Goal: Task Accomplishment & Management: Manage account settings

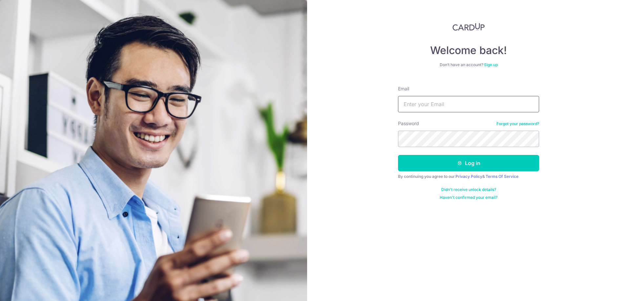
click at [430, 105] on input "Email" at bounding box center [468, 104] width 141 height 16
type input "[EMAIL_ADDRESS][DOMAIN_NAME]"
click at [398, 155] on button "Log in" at bounding box center [468, 163] width 141 height 16
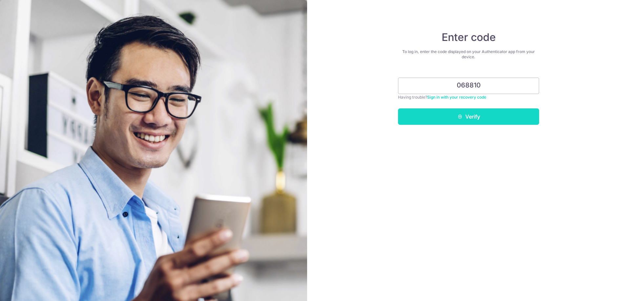
type input "068810"
click at [458, 113] on button "Verify" at bounding box center [468, 117] width 141 height 16
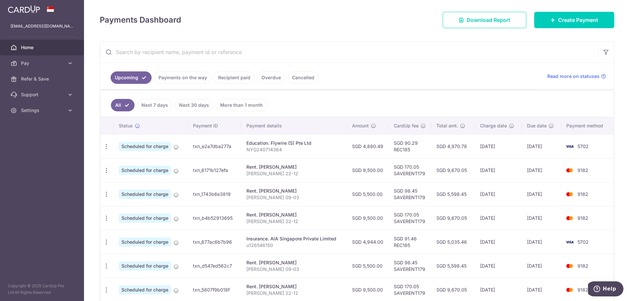
scroll to position [88, 0]
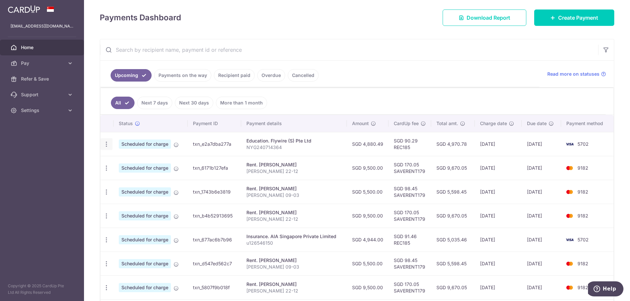
click at [106, 143] on icon "button" at bounding box center [106, 144] width 7 height 7
click at [130, 163] on span "Update payment" at bounding box center [141, 162] width 45 height 8
radio input "true"
type input "4,880.49"
type input "31/10/2025"
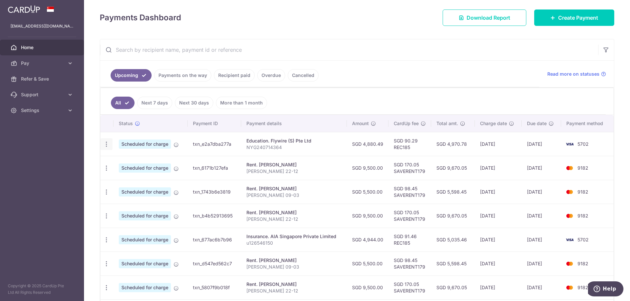
type input "NYG240714364"
type input "REC185"
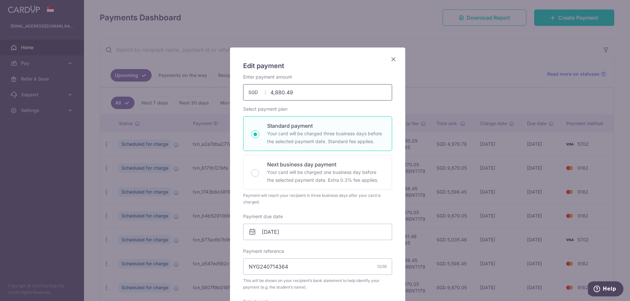
click at [304, 90] on input "4,880.49" at bounding box center [317, 92] width 149 height 16
type input "4,888.13"
click at [265, 231] on input "31/10/2025" at bounding box center [317, 232] width 149 height 16
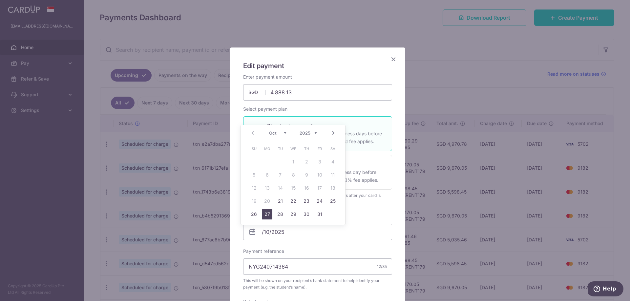
click at [265, 217] on link "27" at bounding box center [267, 214] width 10 height 10
type input "[DATE]"
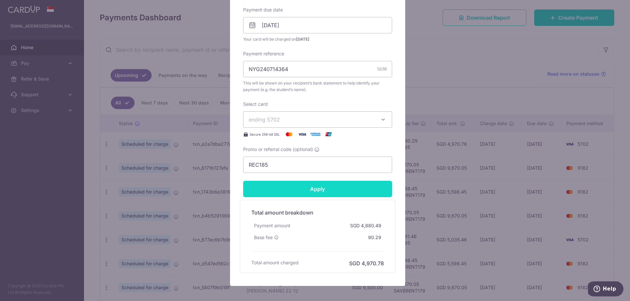
scroll to position [208, 0]
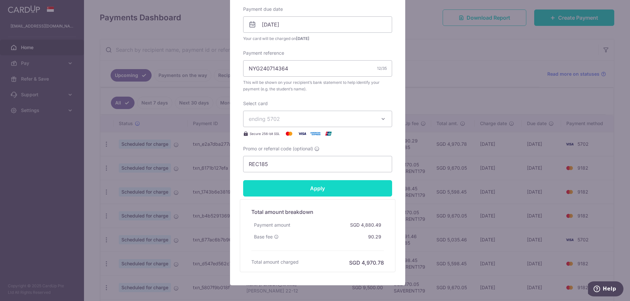
click at [344, 191] on input "Apply" at bounding box center [317, 188] width 149 height 16
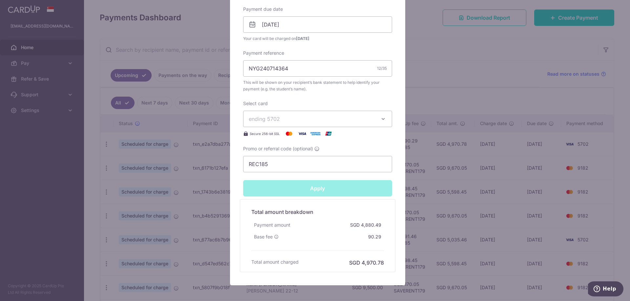
type input "Successfully Applied"
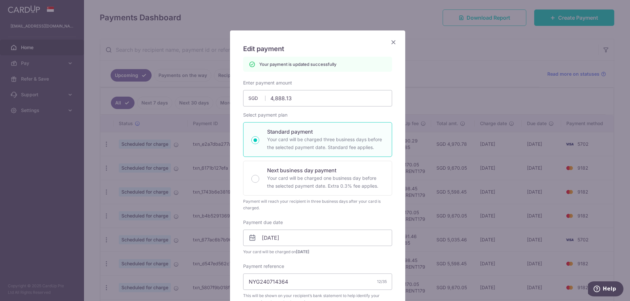
scroll to position [0, 0]
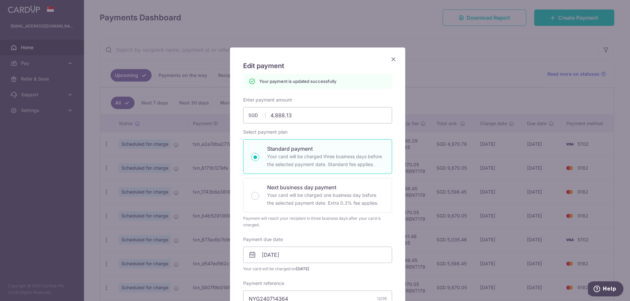
click at [391, 60] on icon "Close" at bounding box center [393, 59] width 8 height 8
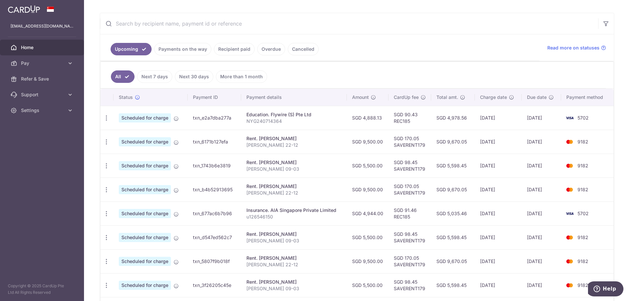
scroll to position [120, 0]
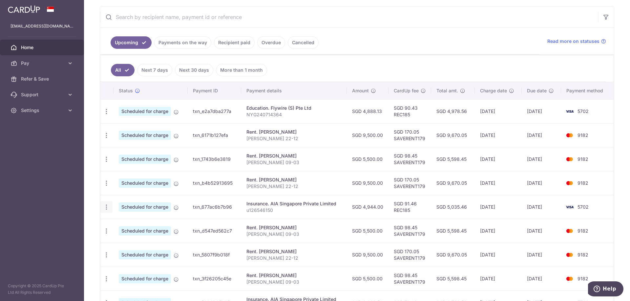
click at [108, 208] on icon "button" at bounding box center [106, 207] width 7 height 7
click at [136, 225] on span "Update payment" at bounding box center [141, 225] width 45 height 8
radio input "true"
type input "4,944.00"
type input "05/12/2025"
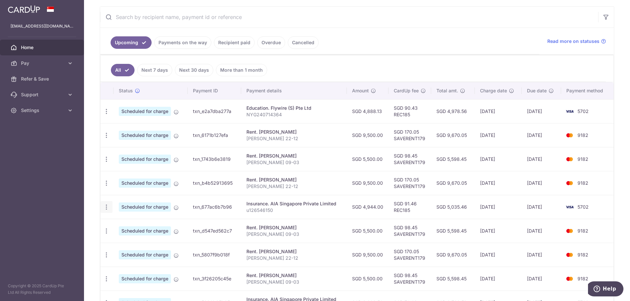
type input "u126546150"
type input "REC185"
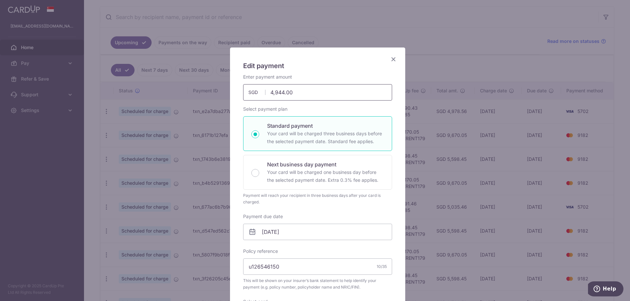
click at [309, 96] on input "4,944.00" at bounding box center [317, 92] width 149 height 16
type input "4,944.00"
click at [392, 55] on div "Edit payment By clicking apply, you will make changes to all payments to AIA Si…" at bounding box center [317, 266] width 175 height 436
click at [389, 59] on icon "Close" at bounding box center [393, 59] width 8 height 8
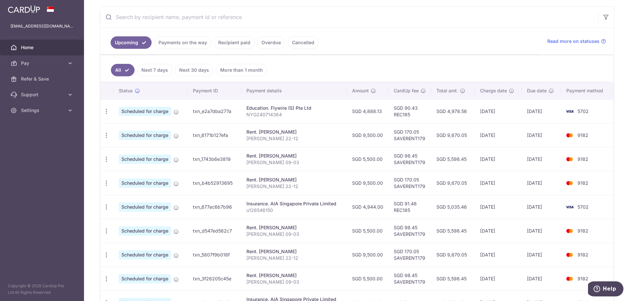
click at [237, 40] on link "Recipient paid" at bounding box center [234, 42] width 41 height 12
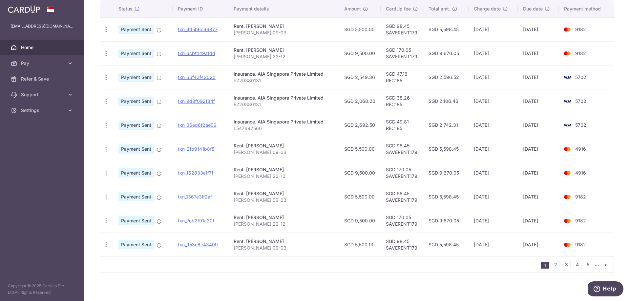
scroll to position [178, 0]
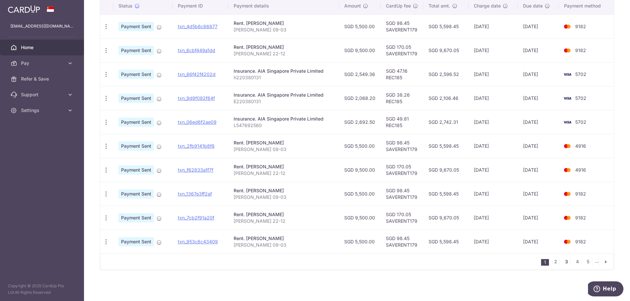
click at [562, 262] on link "3" at bounding box center [566, 262] width 8 height 8
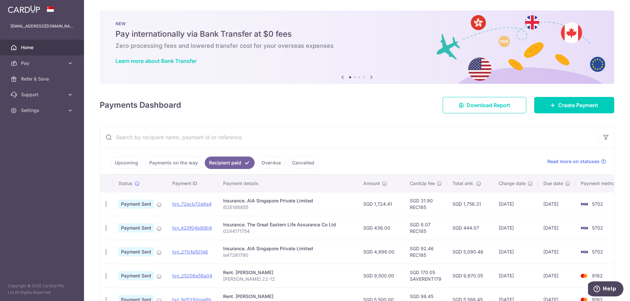
scroll to position [22, 0]
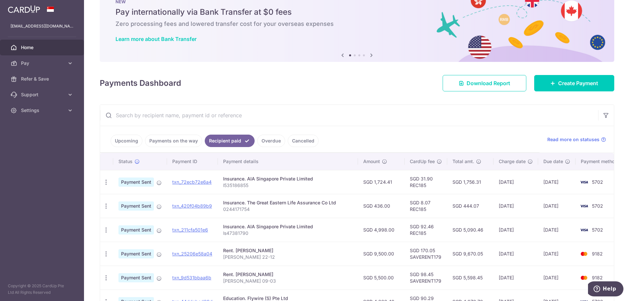
click at [308, 139] on link "Cancelled" at bounding box center [303, 141] width 31 height 12
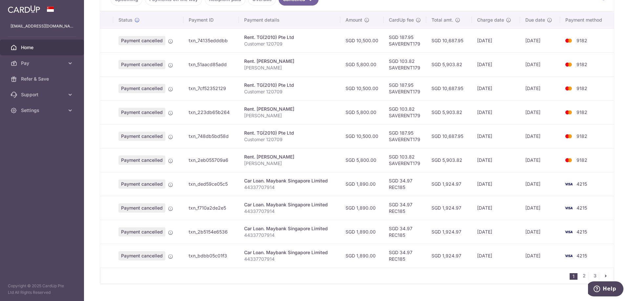
scroll to position [164, 0]
click at [582, 276] on link "2" at bounding box center [584, 276] width 8 height 8
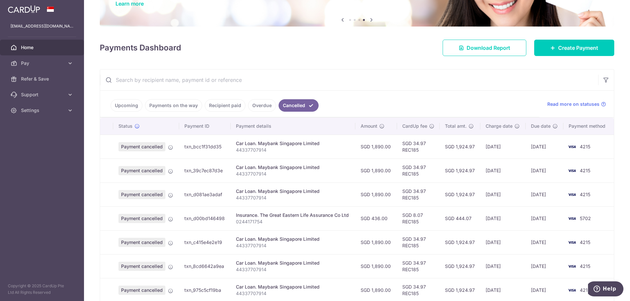
scroll to position [55, 0]
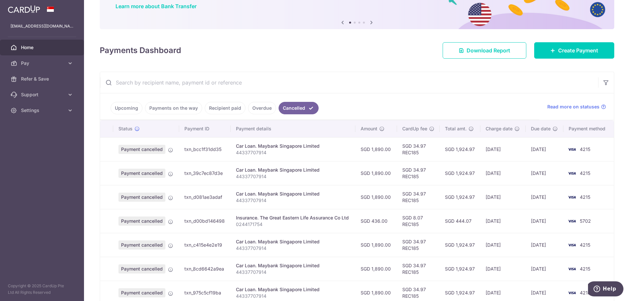
click at [251, 111] on link "Overdue" at bounding box center [262, 108] width 28 height 12
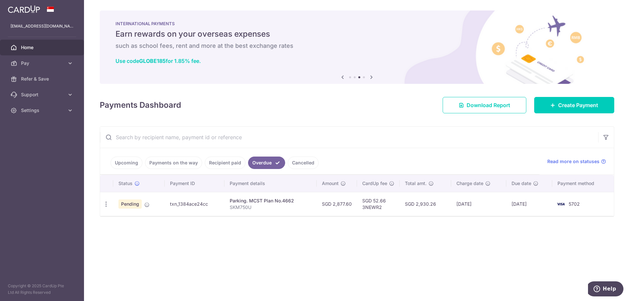
click at [127, 165] on link "Upcoming" at bounding box center [126, 163] width 32 height 12
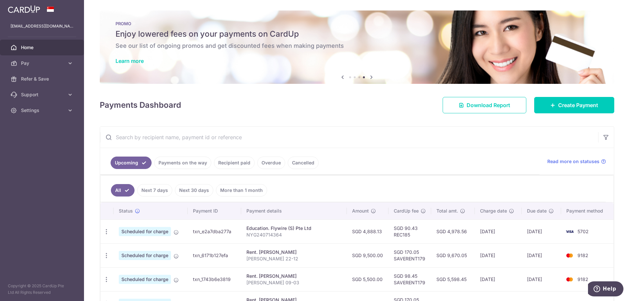
click at [243, 166] on link "Recipient paid" at bounding box center [234, 163] width 41 height 12
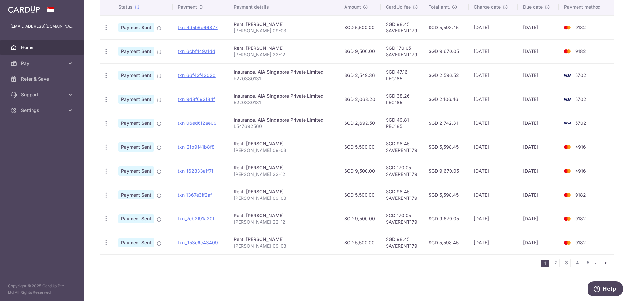
scroll to position [178, 0]
click at [584, 263] on link "5" at bounding box center [588, 262] width 8 height 8
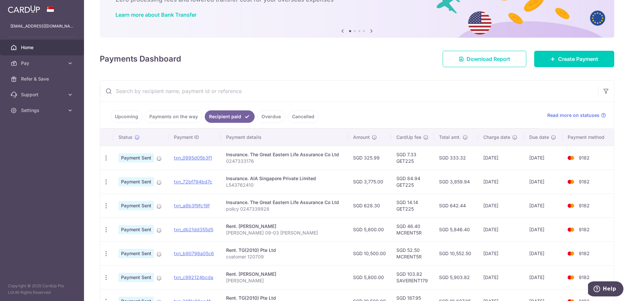
scroll to position [44, 0]
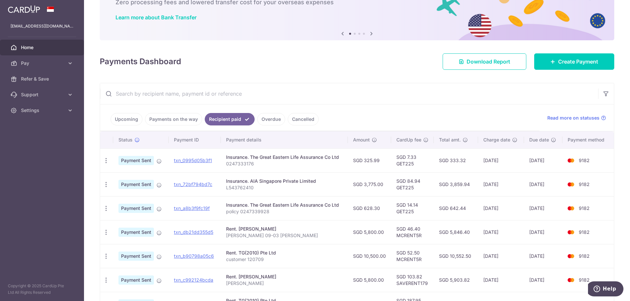
click at [221, 97] on input "text" at bounding box center [349, 93] width 498 height 21
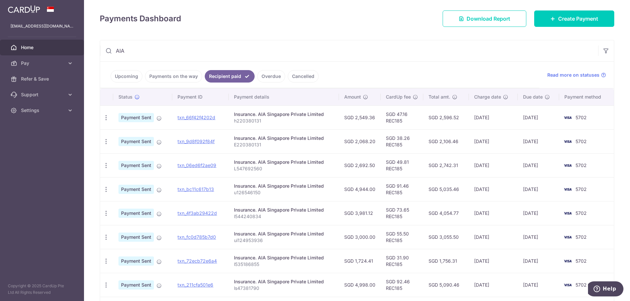
scroll to position [76, 0]
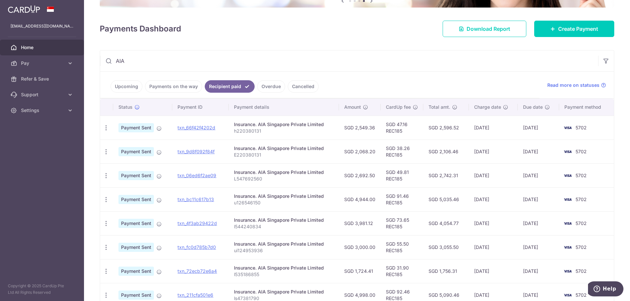
type input "AIA"
click at [130, 84] on link "Upcoming" at bounding box center [126, 86] width 32 height 12
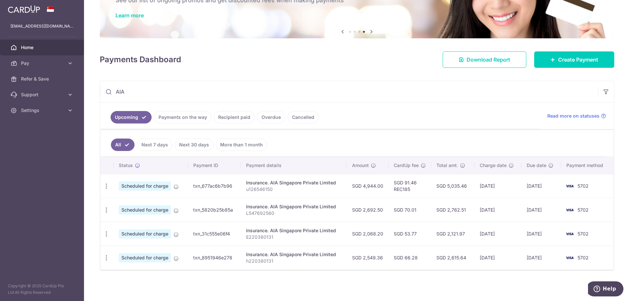
scroll to position [46, 0]
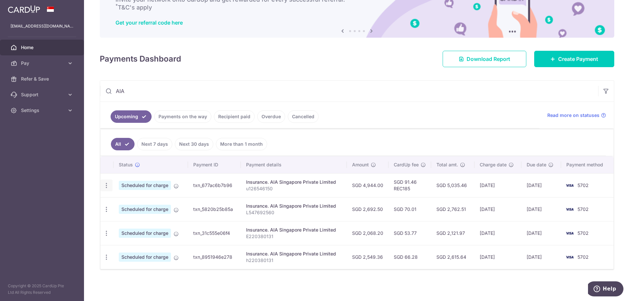
click at [109, 186] on icon "button" at bounding box center [106, 185] width 7 height 7
click at [134, 202] on span "Update payment" at bounding box center [141, 204] width 45 height 8
radio input "true"
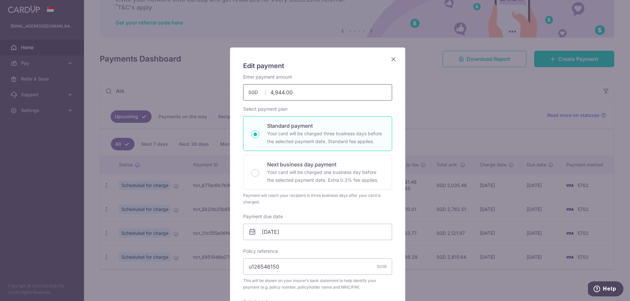
click at [297, 93] on input "4,944.00" at bounding box center [317, 92] width 149 height 16
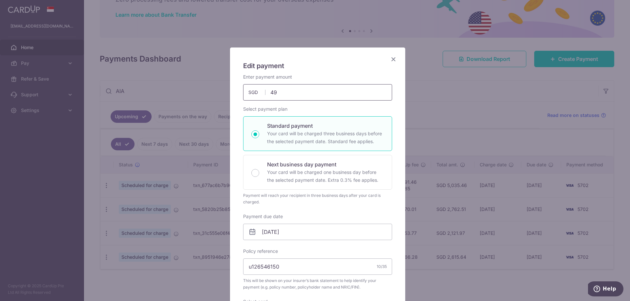
type input "4"
type input "3,775.00"
click at [268, 230] on input "05/12/2025" at bounding box center [317, 232] width 149 height 16
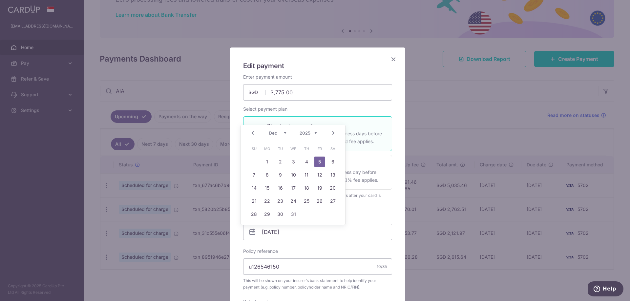
click at [254, 133] on link "Prev" at bounding box center [253, 133] width 8 height 8
click at [253, 133] on link "Prev" at bounding box center [253, 133] width 8 height 8
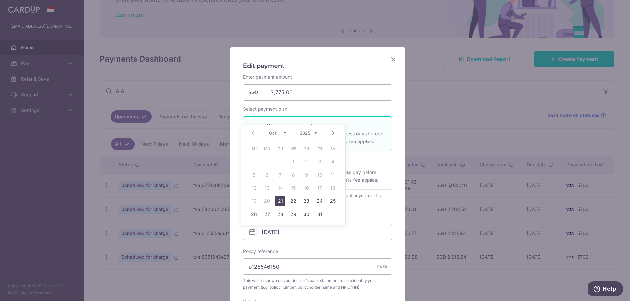
click at [278, 200] on link "21" at bounding box center [280, 201] width 10 height 10
type input "[DATE]"
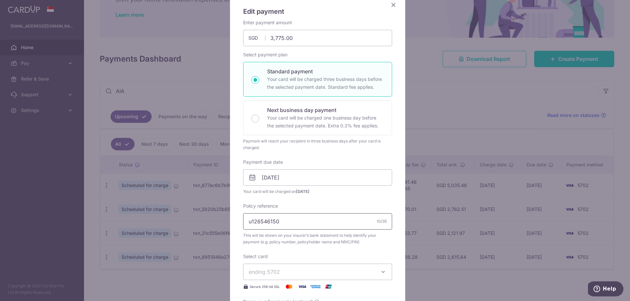
scroll to position [55, 0]
drag, startPoint x: 281, startPoint y: 222, endPoint x: 241, endPoint y: 214, distance: 41.5
click at [243, 213] on input "u126546150" at bounding box center [317, 221] width 149 height 16
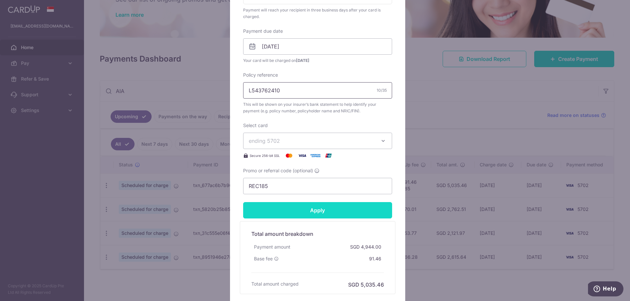
scroll to position [197, 0]
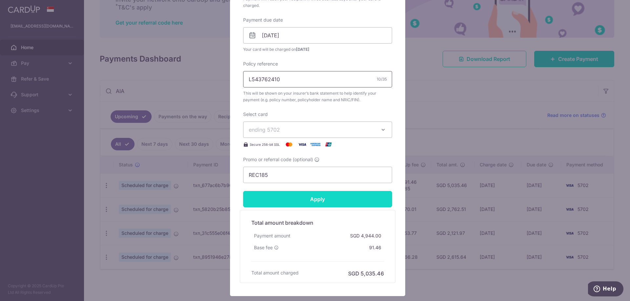
type input "L543762410"
click at [326, 202] on input "Apply" at bounding box center [317, 199] width 149 height 16
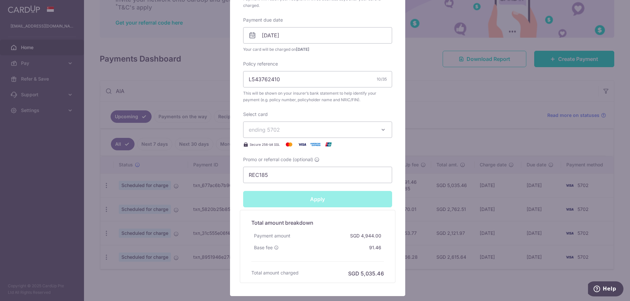
type input "Successfully Applied"
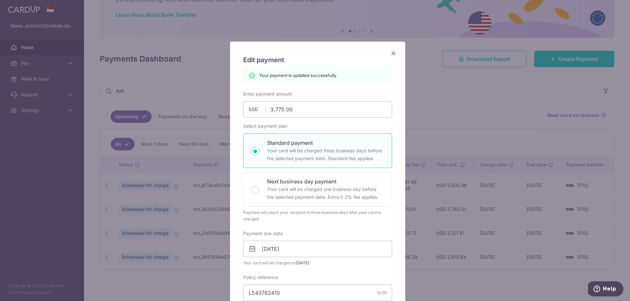
scroll to position [0, 0]
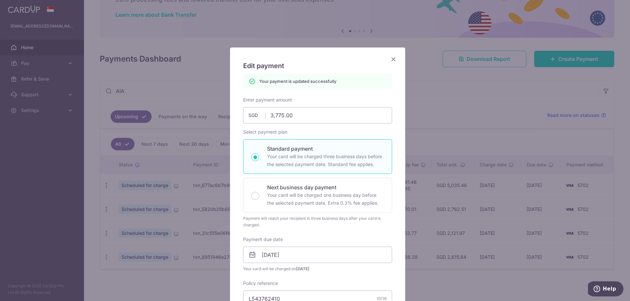
click at [390, 59] on icon "Close" at bounding box center [393, 59] width 8 height 8
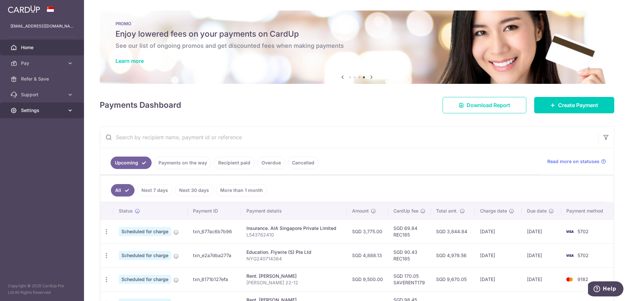
click at [71, 108] on icon at bounding box center [70, 110] width 7 height 7
click at [33, 140] on span "Logout" at bounding box center [42, 142] width 43 height 7
